Goal: Task Accomplishment & Management: Use online tool/utility

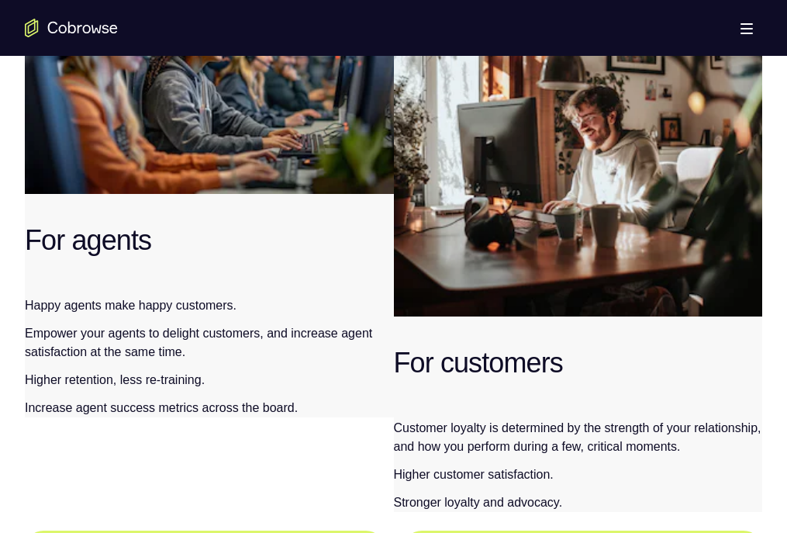
scroll to position [2481, 0]
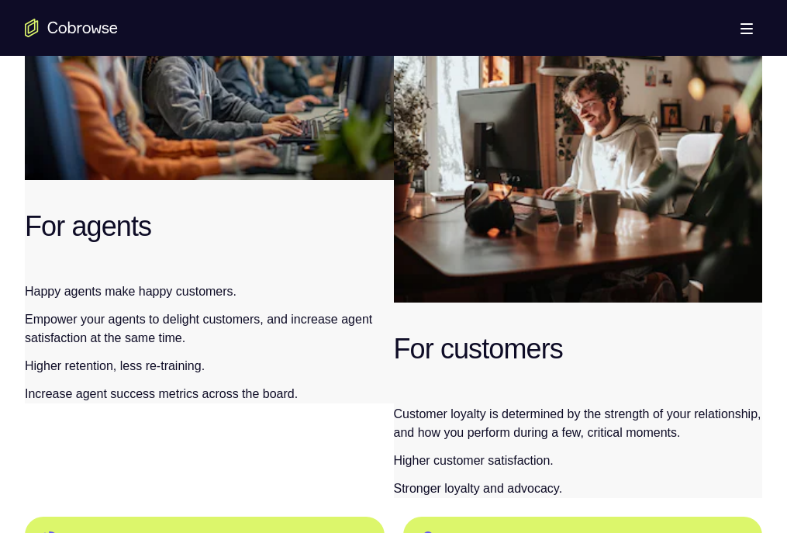
click at [670, 447] on link "Try Online Demo" at bounding box center [614, 465] width 284 height 37
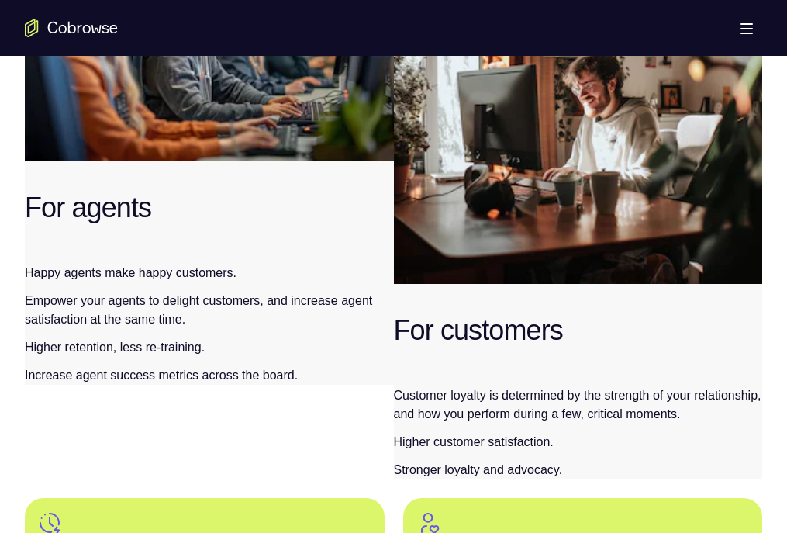
scroll to position [2519, 0]
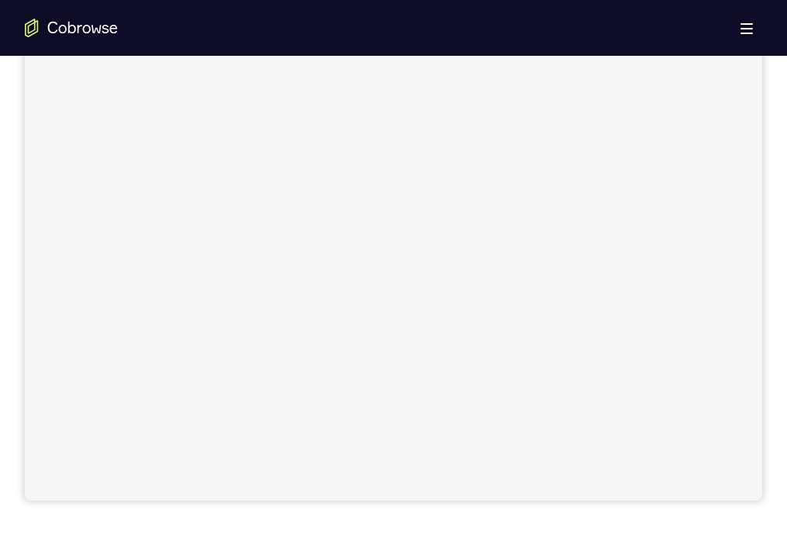
scroll to position [161, 0]
